Goal: Use online tool/utility: Utilize a website feature to perform a specific function

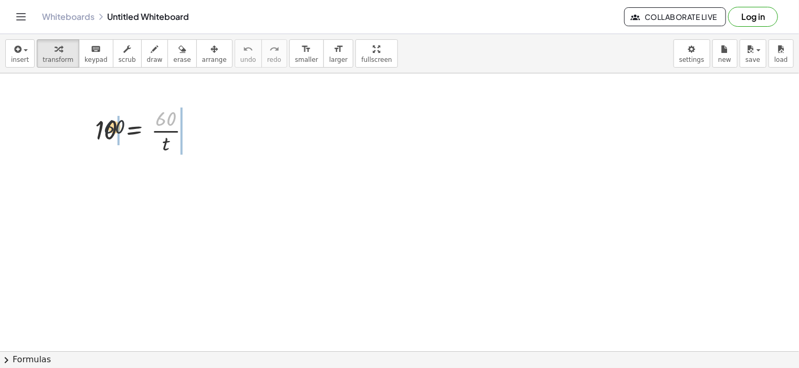
drag, startPoint x: 159, startPoint y: 115, endPoint x: 104, endPoint y: 125, distance: 54.9
click at [104, 125] on div at bounding box center [147, 130] width 114 height 52
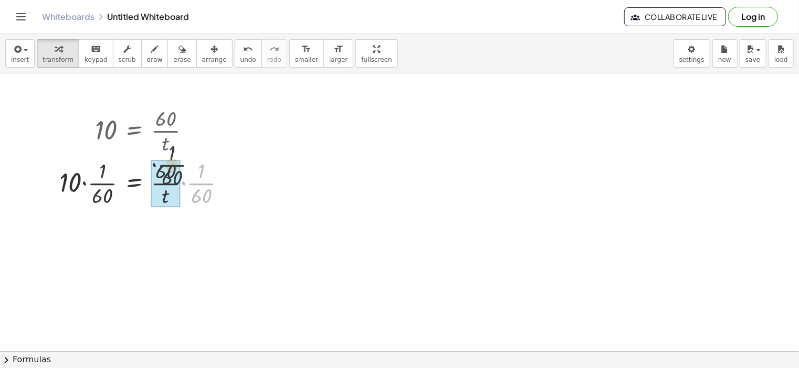
drag, startPoint x: 195, startPoint y: 183, endPoint x: 157, endPoint y: 158, distance: 45.1
click at [157, 158] on div at bounding box center [146, 182] width 185 height 52
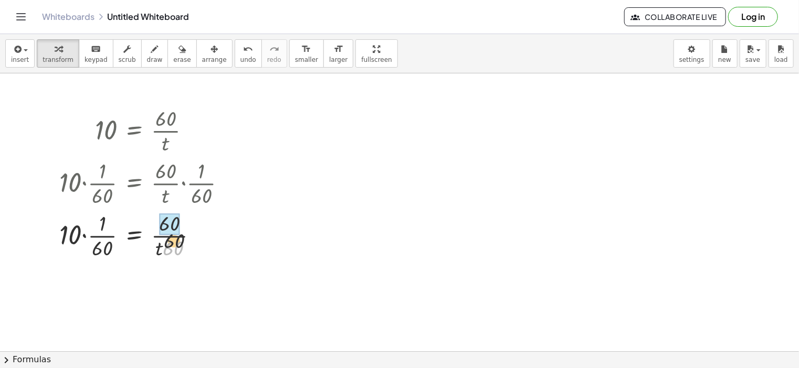
drag, startPoint x: 171, startPoint y: 247, endPoint x: 172, endPoint y: 236, distance: 11.6
click at [172, 236] on div at bounding box center [146, 235] width 185 height 52
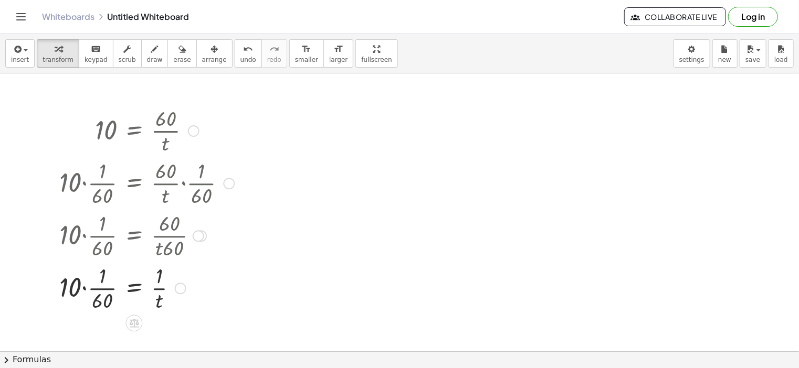
drag, startPoint x: 97, startPoint y: 298, endPoint x: 90, endPoint y: 294, distance: 7.8
click at [97, 298] on div at bounding box center [146, 287] width 185 height 52
click at [90, 294] on div at bounding box center [146, 287] width 185 height 52
click at [90, 293] on div at bounding box center [146, 287] width 185 height 52
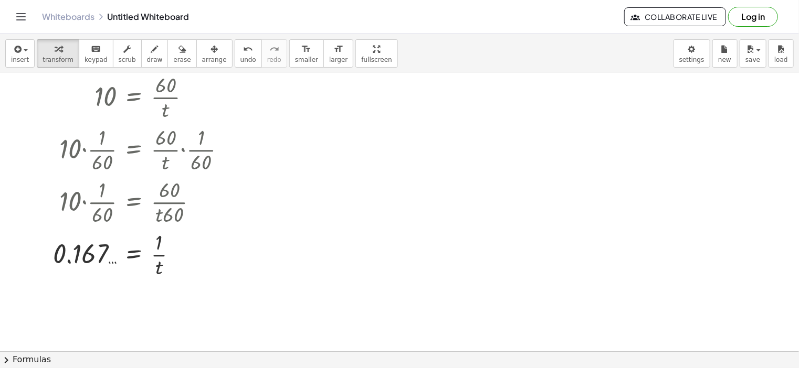
scroll to position [52, 0]
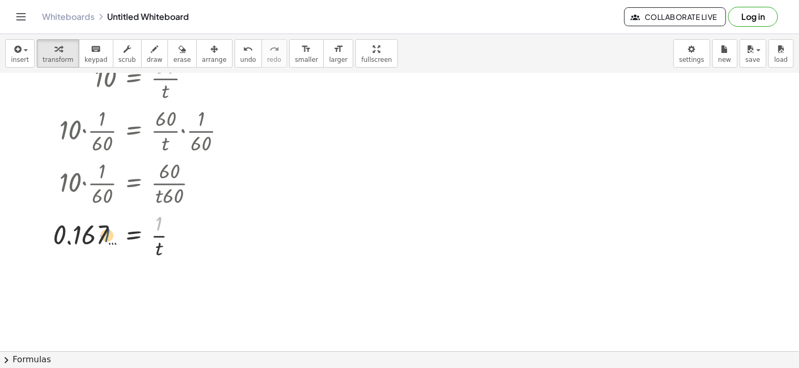
drag, startPoint x: 160, startPoint y: 225, endPoint x: 104, endPoint y: 238, distance: 56.7
click at [104, 238] on div at bounding box center [144, 235] width 192 height 52
drag, startPoint x: 98, startPoint y: 237, endPoint x: 134, endPoint y: 240, distance: 36.9
click at [121, 242] on div at bounding box center [144, 235] width 192 height 52
drag, startPoint x: 162, startPoint y: 247, endPoint x: 163, endPoint y: 218, distance: 28.9
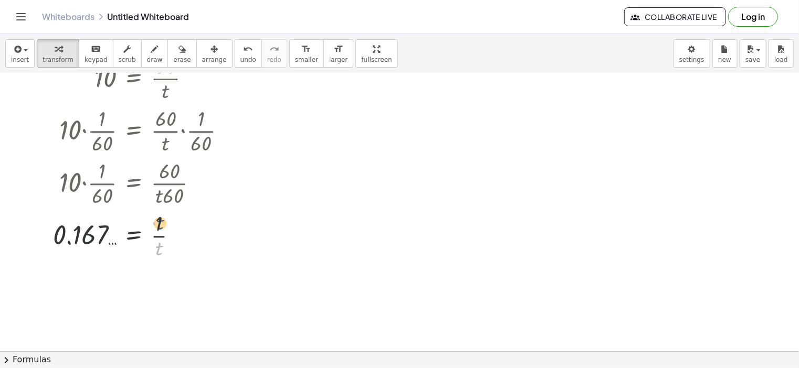
click at [163, 218] on div at bounding box center [144, 235] width 192 height 52
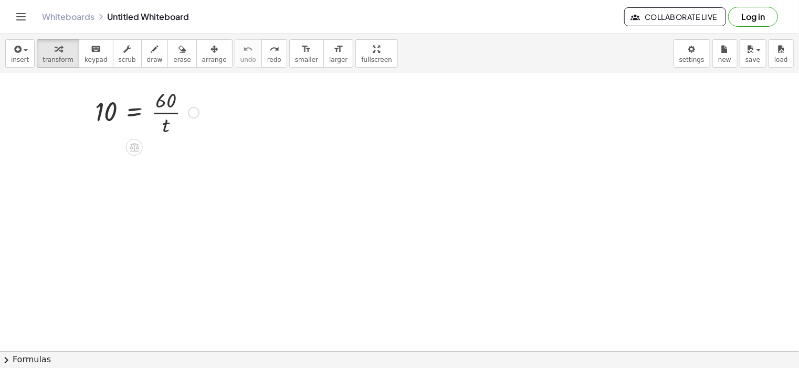
scroll to position [0, 0]
drag, startPoint x: 106, startPoint y: 123, endPoint x: 184, endPoint y: 116, distance: 78.5
click at [184, 116] on div at bounding box center [147, 130] width 114 height 52
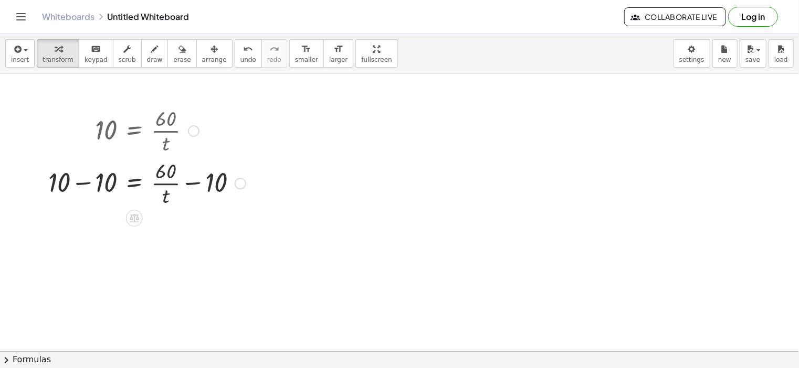
click at [176, 174] on div at bounding box center [147, 182] width 208 height 52
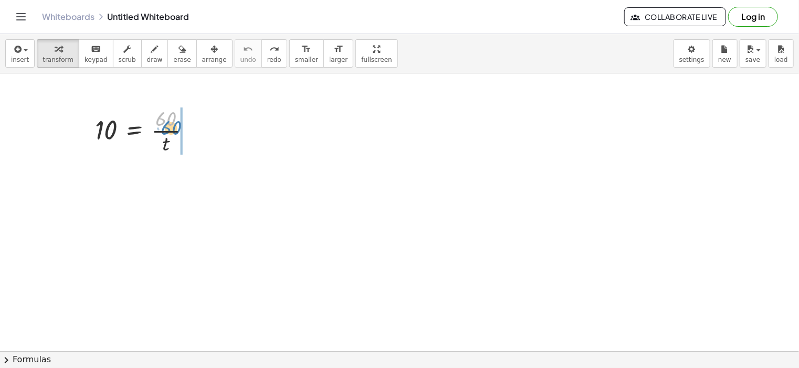
drag, startPoint x: 166, startPoint y: 118, endPoint x: 180, endPoint y: 125, distance: 14.8
click at [180, 125] on div at bounding box center [147, 130] width 114 height 52
drag, startPoint x: 161, startPoint y: 144, endPoint x: 179, endPoint y: 111, distance: 37.8
click at [179, 111] on div at bounding box center [147, 130] width 114 height 52
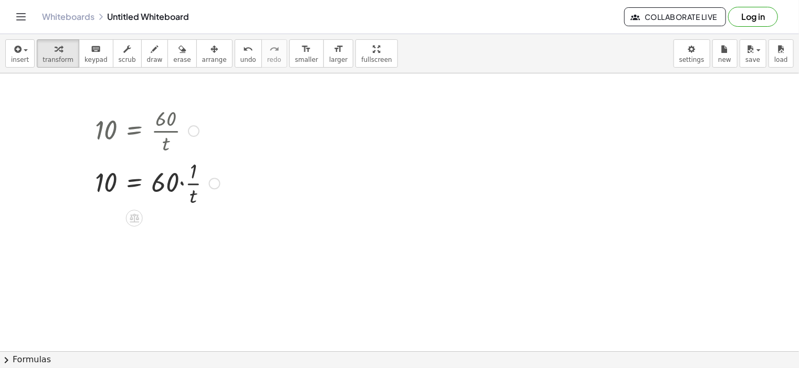
click at [186, 185] on div at bounding box center [157, 182] width 135 height 52
drag, startPoint x: 169, startPoint y: 124, endPoint x: 123, endPoint y: 141, distance: 48.7
click at [123, 141] on div at bounding box center [147, 130] width 114 height 52
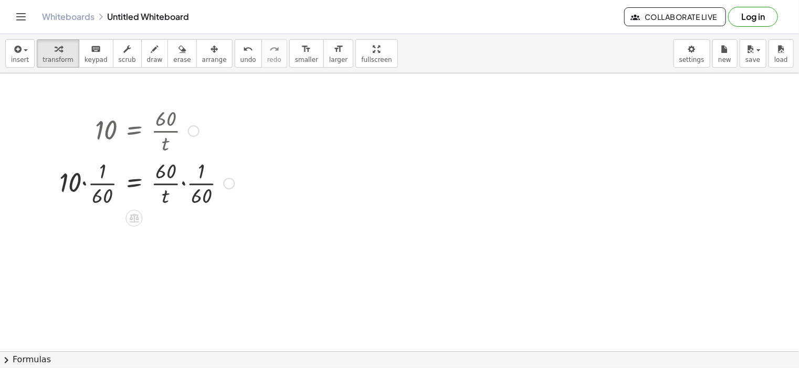
click at [102, 185] on div at bounding box center [146, 182] width 185 height 52
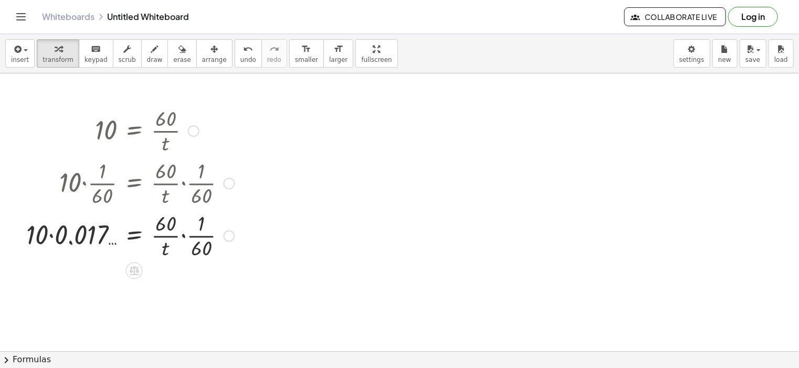
click at [61, 229] on div at bounding box center [130, 235] width 218 height 52
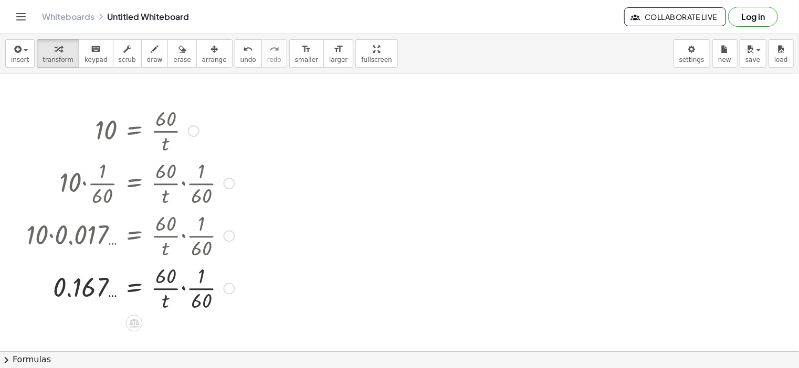
click at [199, 290] on div at bounding box center [130, 287] width 218 height 52
drag, startPoint x: 198, startPoint y: 297, endPoint x: 117, endPoint y: 298, distance: 81.4
click at [116, 299] on div at bounding box center [146, 287] width 251 height 52
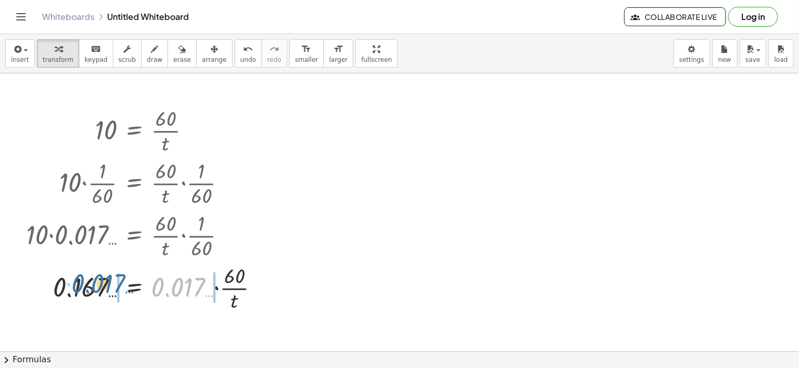
drag, startPoint x: 162, startPoint y: 291, endPoint x: 114, endPoint y: 287, distance: 47.4
click at [110, 287] on div at bounding box center [146, 287] width 251 height 52
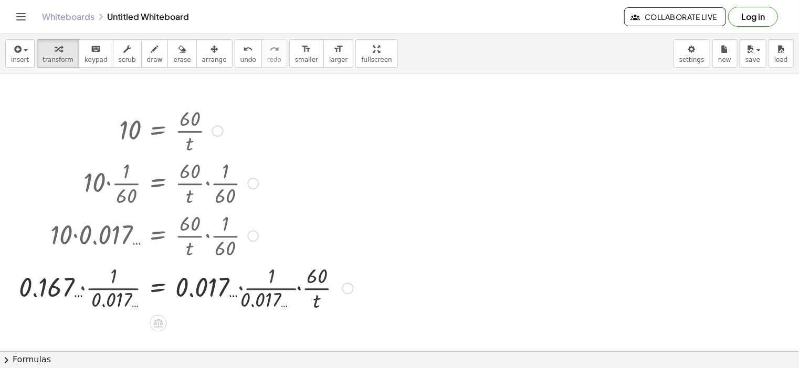
scroll to position [52, 0]
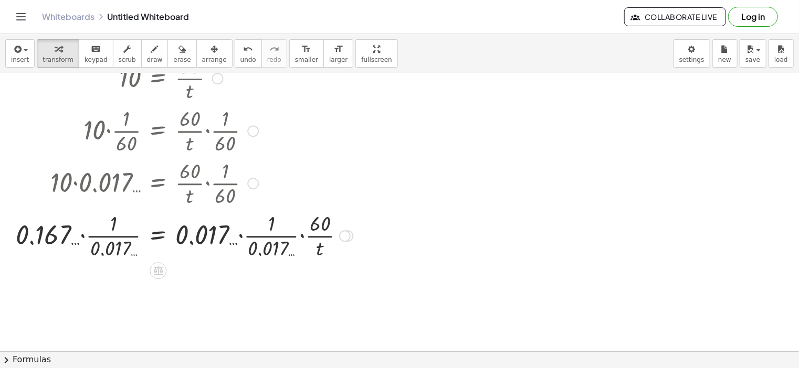
click at [272, 235] on div at bounding box center [184, 235] width 348 height 52
click at [273, 235] on div at bounding box center [170, 235] width 320 height 52
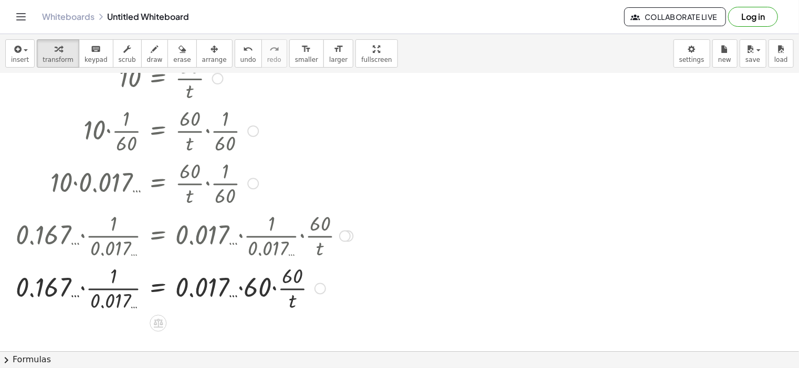
click at [232, 287] on div at bounding box center [184, 287] width 348 height 52
click at [237, 284] on div at bounding box center [184, 287] width 348 height 52
click at [238, 284] on div at bounding box center [184, 287] width 348 height 52
click at [247, 284] on div at bounding box center [184, 287] width 348 height 52
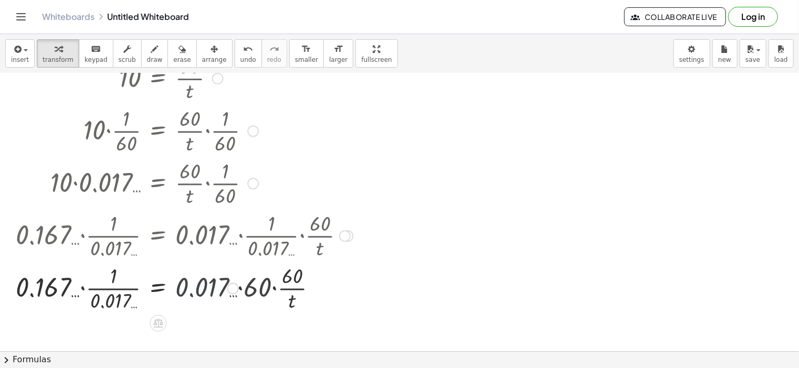
click at [247, 284] on div at bounding box center [184, 287] width 348 height 52
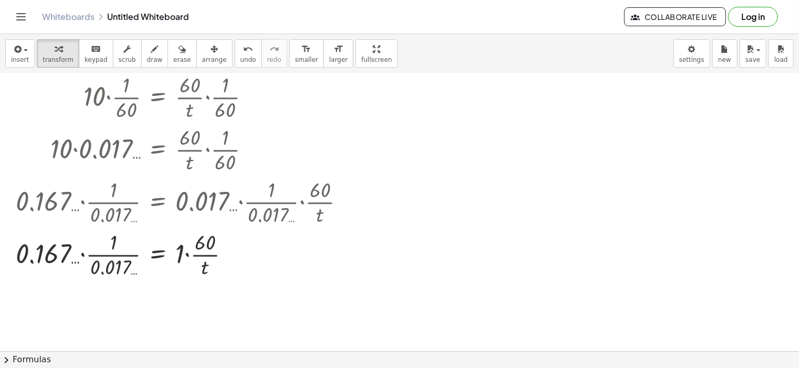
scroll to position [105, 0]
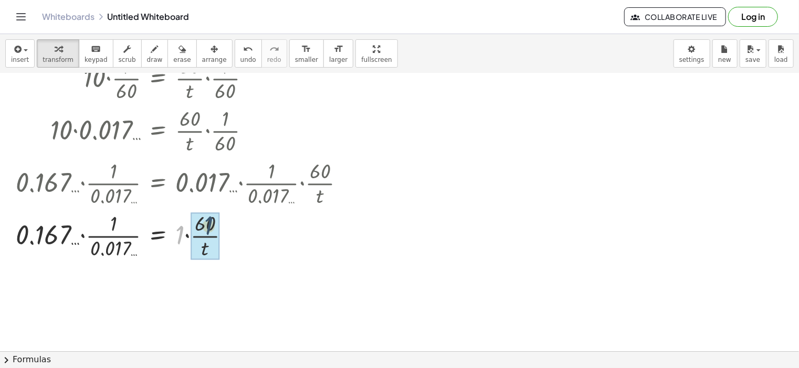
drag, startPoint x: 195, startPoint y: 229, endPoint x: 213, endPoint y: 223, distance: 18.9
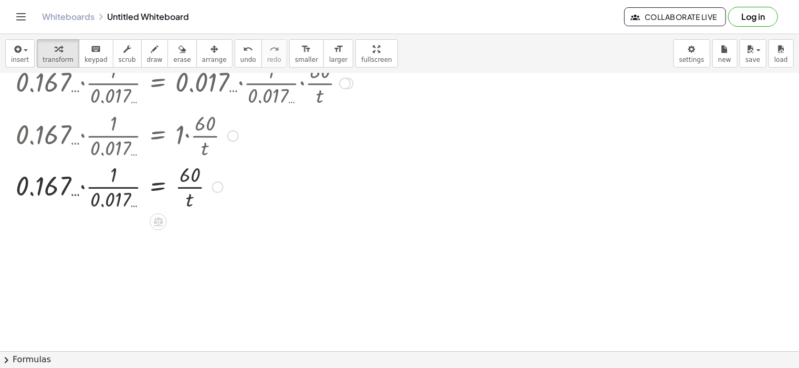
scroll to position [210, 0]
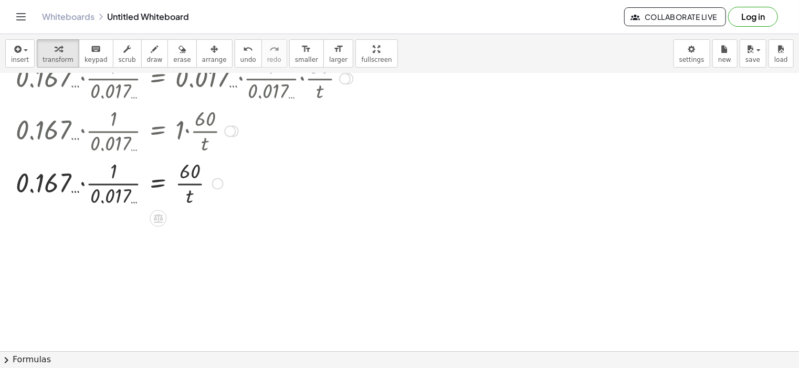
click at [122, 189] on div at bounding box center [184, 182] width 348 height 52
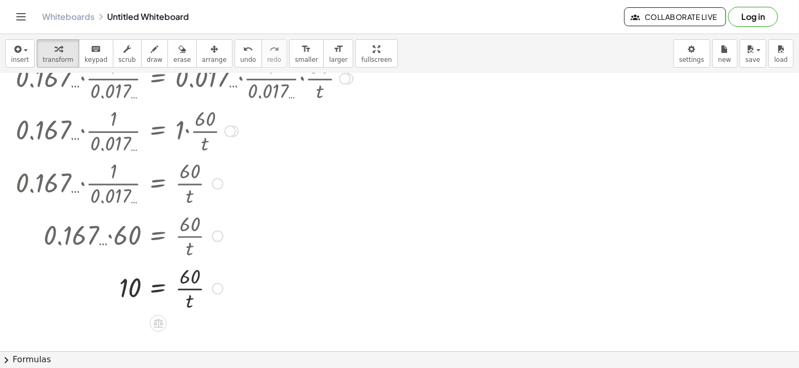
scroll to position [262, 0]
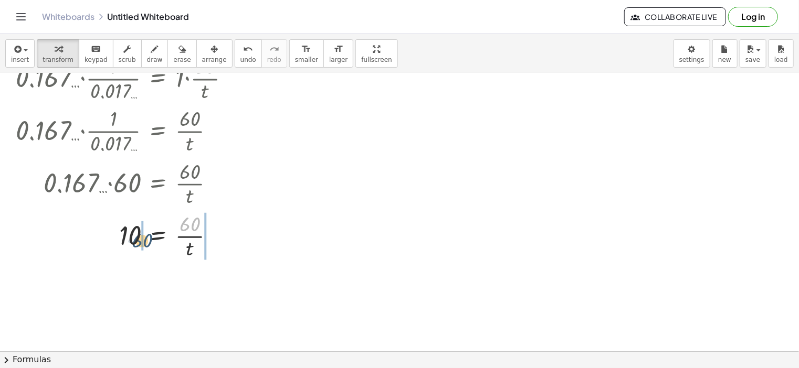
drag, startPoint x: 185, startPoint y: 210, endPoint x: 137, endPoint y: 227, distance: 51.1
click at [137, 227] on div at bounding box center [184, 235] width 348 height 52
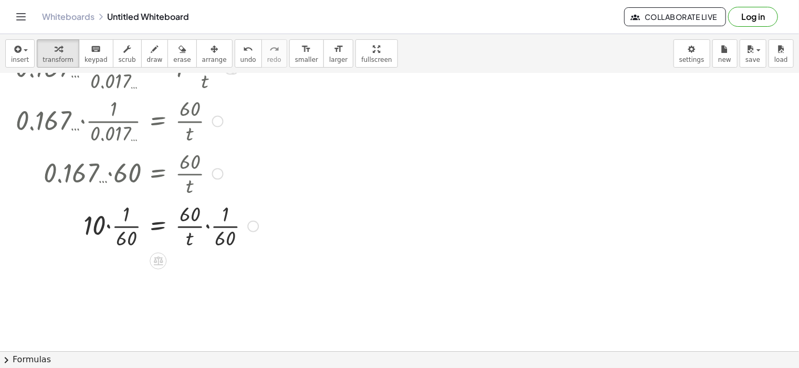
scroll to position [278, 0]
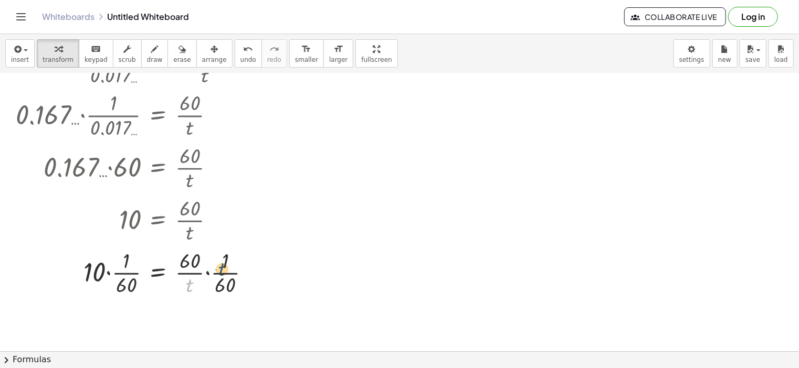
drag, startPoint x: 188, startPoint y: 284, endPoint x: 223, endPoint y: 262, distance: 41.1
click at [223, 262] on div at bounding box center [184, 272] width 348 height 52
drag, startPoint x: 227, startPoint y: 257, endPoint x: 193, endPoint y: 283, distance: 43.0
click at [193, 283] on div at bounding box center [184, 272] width 348 height 52
drag, startPoint x: 220, startPoint y: 283, endPoint x: 194, endPoint y: 251, distance: 42.1
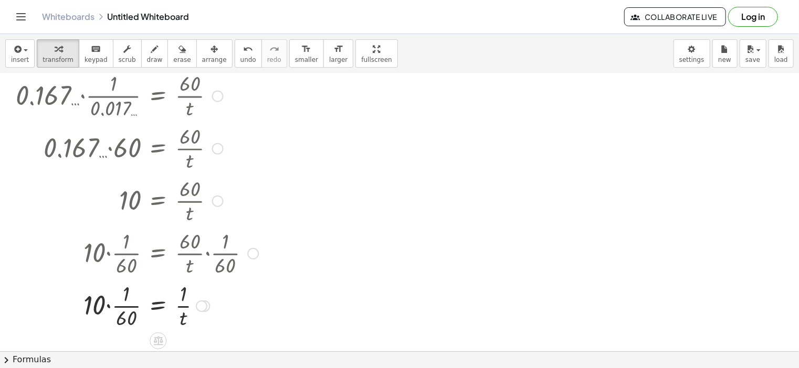
scroll to position [331, 0]
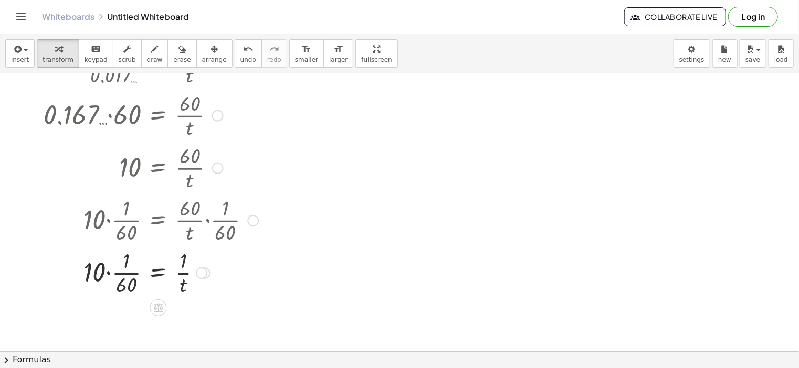
click at [129, 280] on div at bounding box center [184, 272] width 348 height 52
click at [130, 280] on div at bounding box center [184, 272] width 348 height 52
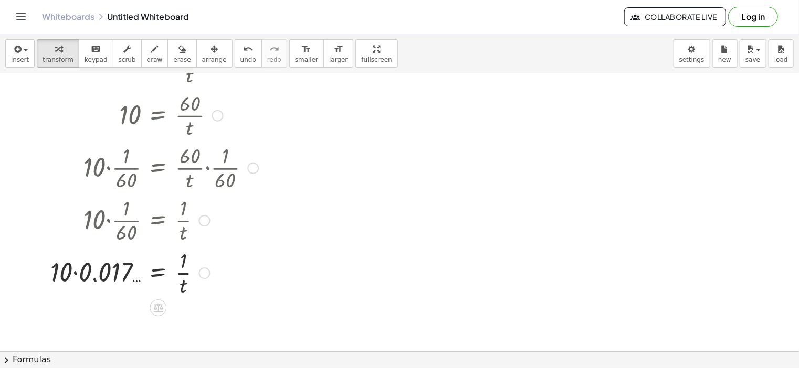
click at [80, 259] on div at bounding box center [184, 272] width 348 height 52
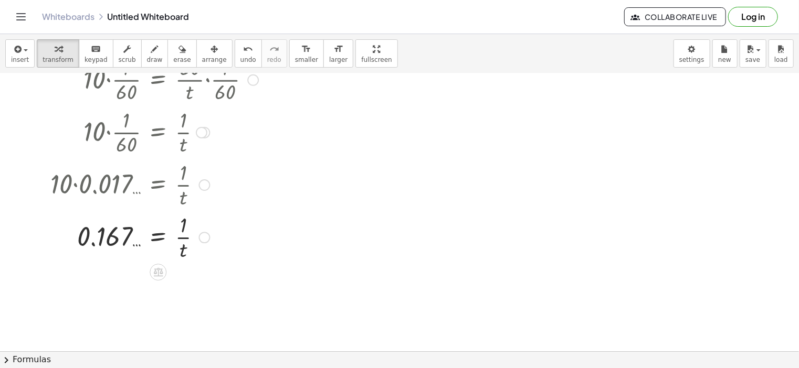
scroll to position [488, 0]
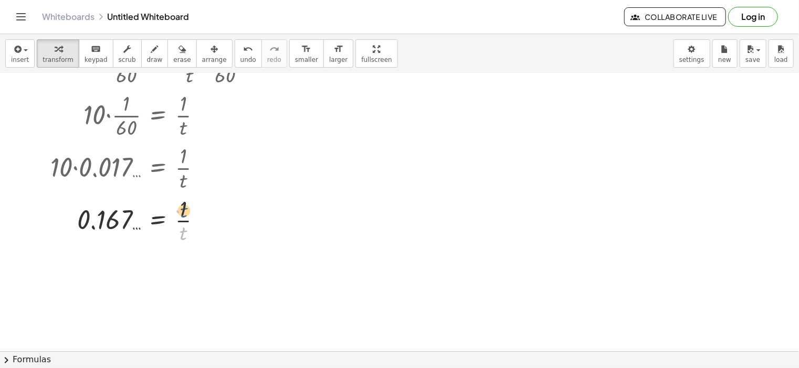
drag, startPoint x: 181, startPoint y: 234, endPoint x: 181, endPoint y: 210, distance: 23.1
click at [181, 210] on div at bounding box center [184, 220] width 348 height 52
drag, startPoint x: 122, startPoint y: 223, endPoint x: 136, endPoint y: 223, distance: 14.7
click at [136, 223] on div at bounding box center [184, 220] width 348 height 52
drag, startPoint x: 181, startPoint y: 208, endPoint x: 71, endPoint y: 215, distance: 110.4
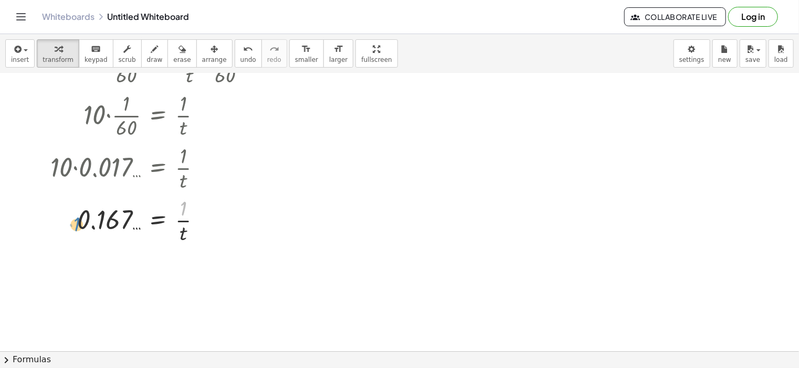
click at [68, 218] on div at bounding box center [184, 220] width 348 height 52
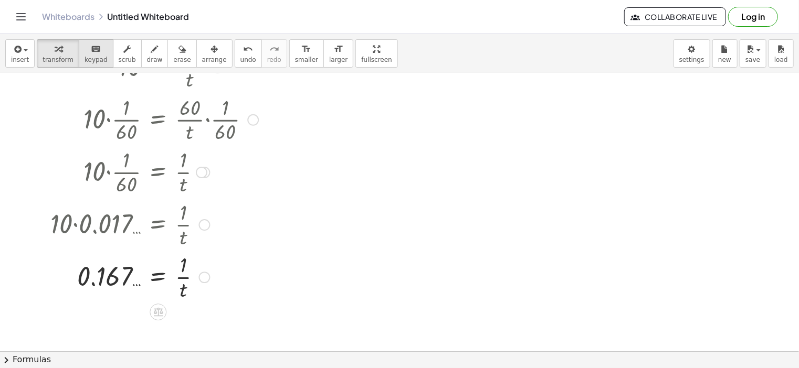
scroll to position [278, 0]
